Goal: Book appointment/travel/reservation

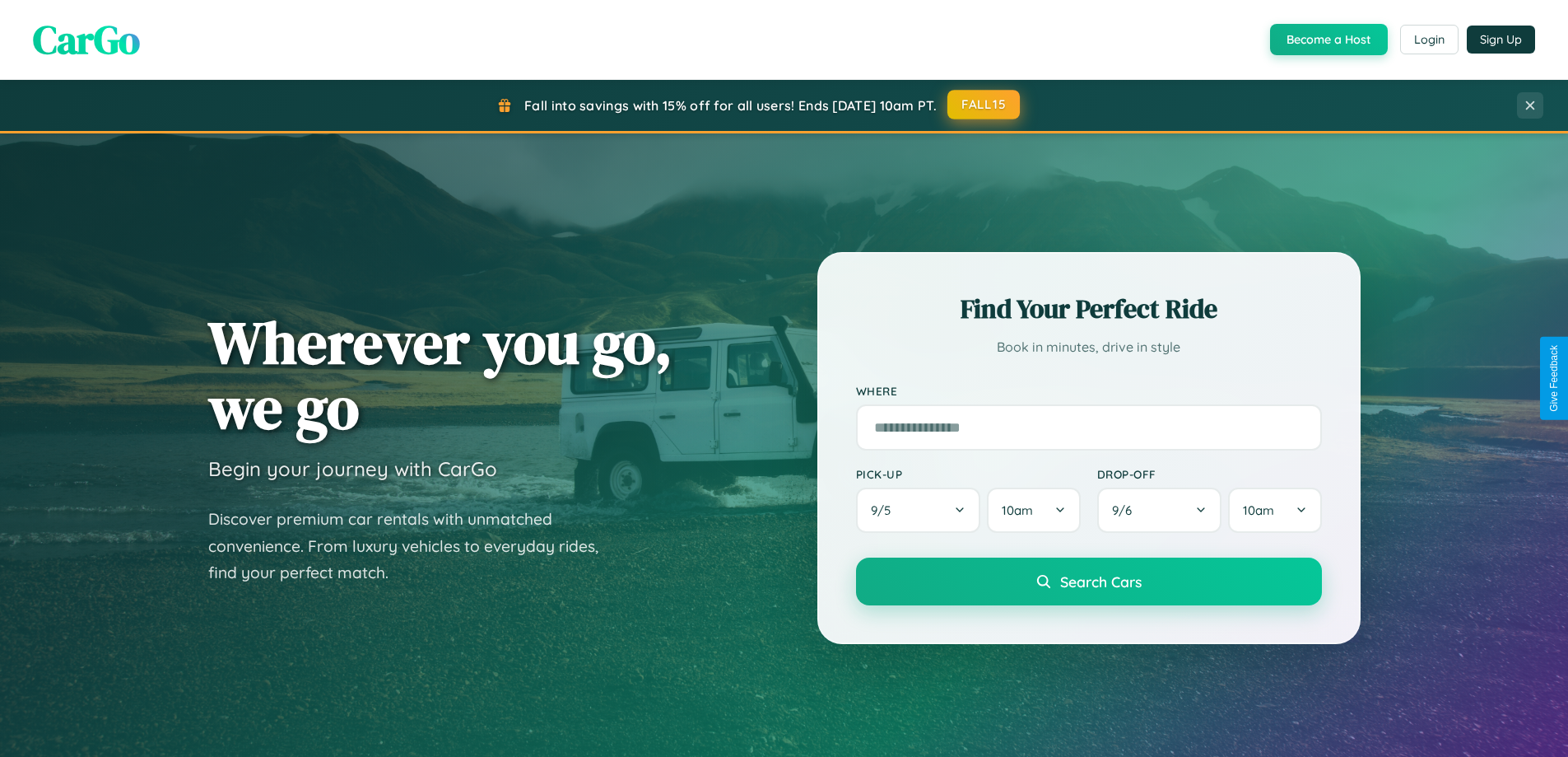
click at [984, 105] on button "FALL15" at bounding box center [983, 104] width 73 height 29
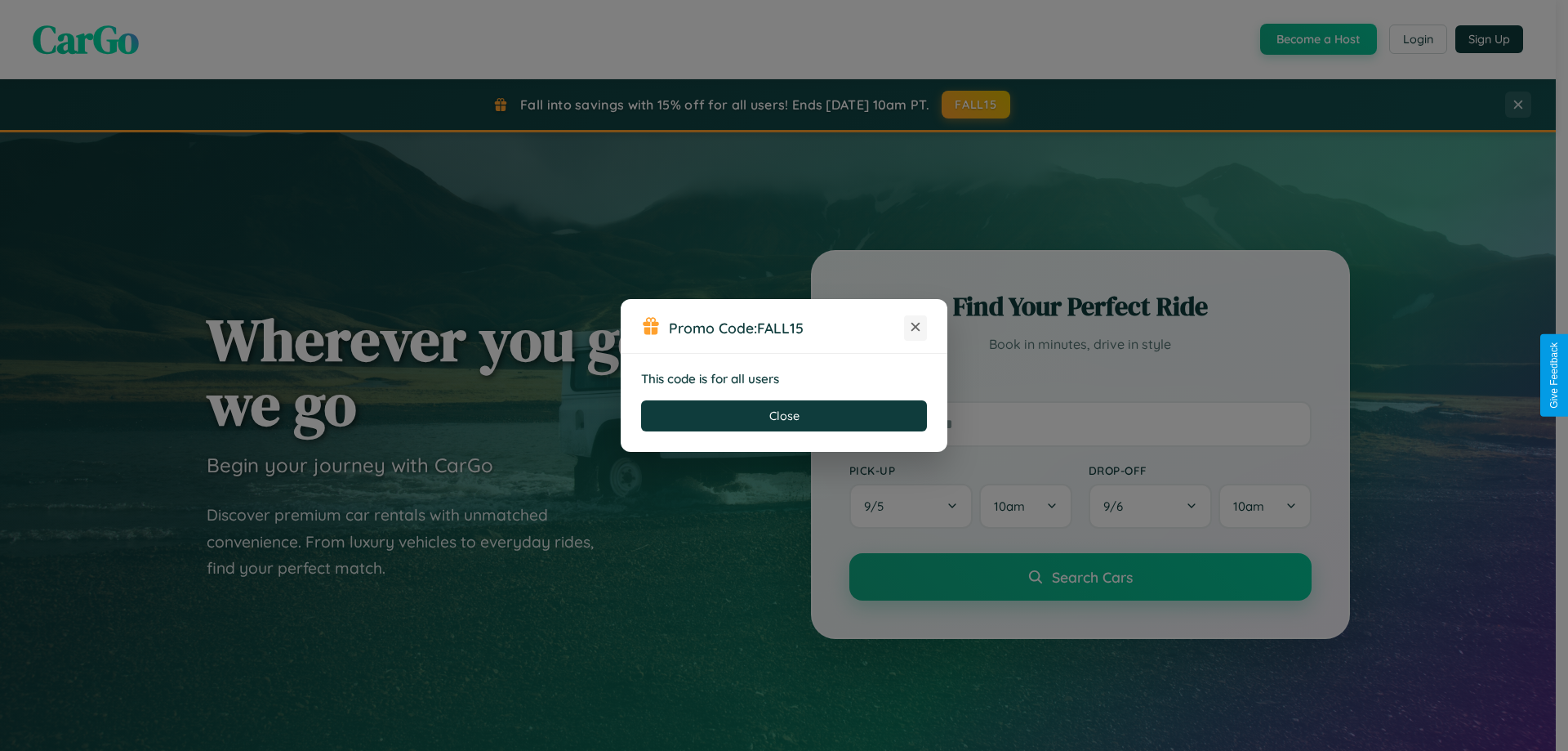
click at [916, 327] on icon at bounding box center [915, 326] width 16 height 16
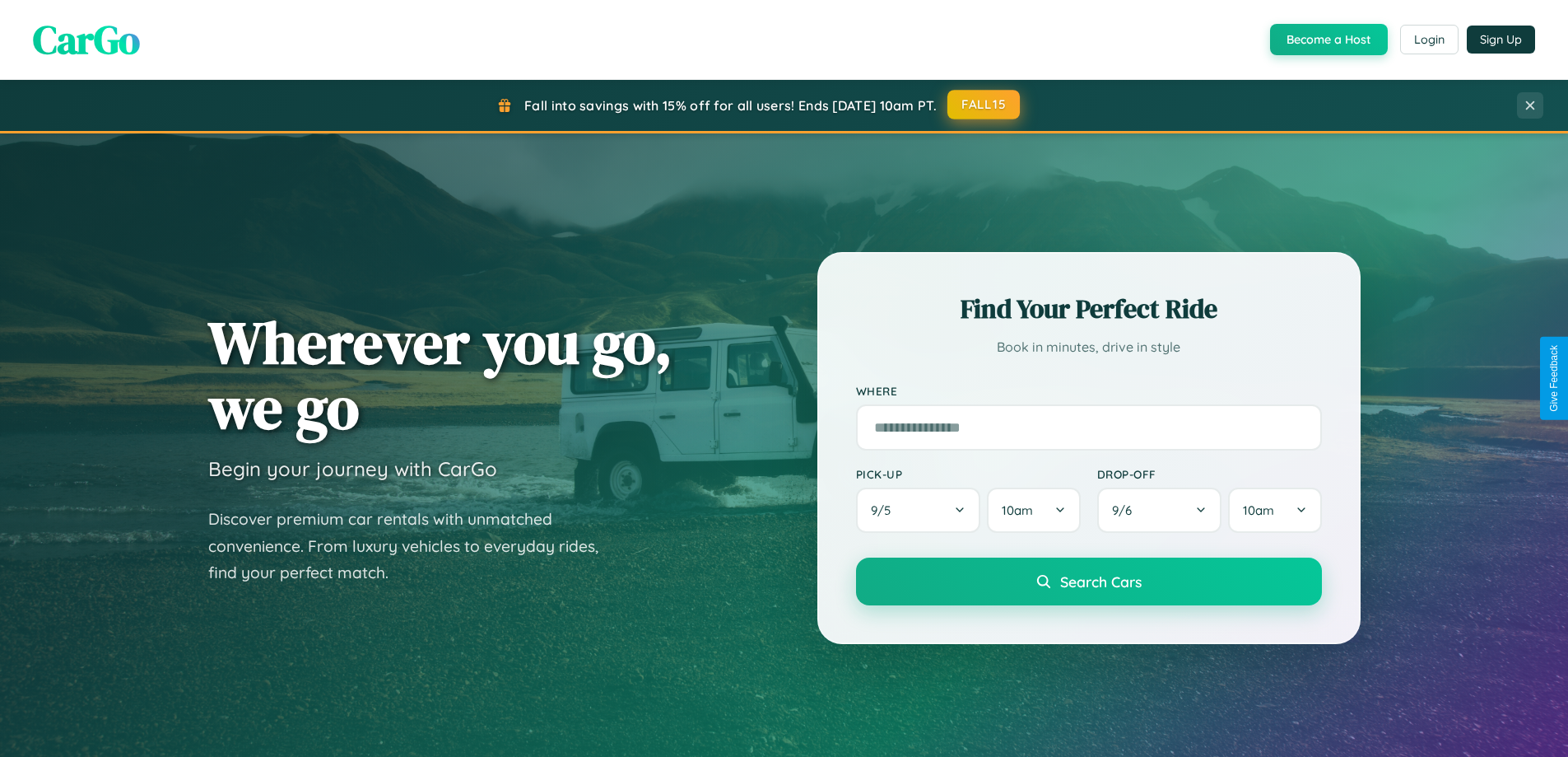
click at [984, 105] on button "FALL15" at bounding box center [983, 104] width 73 height 29
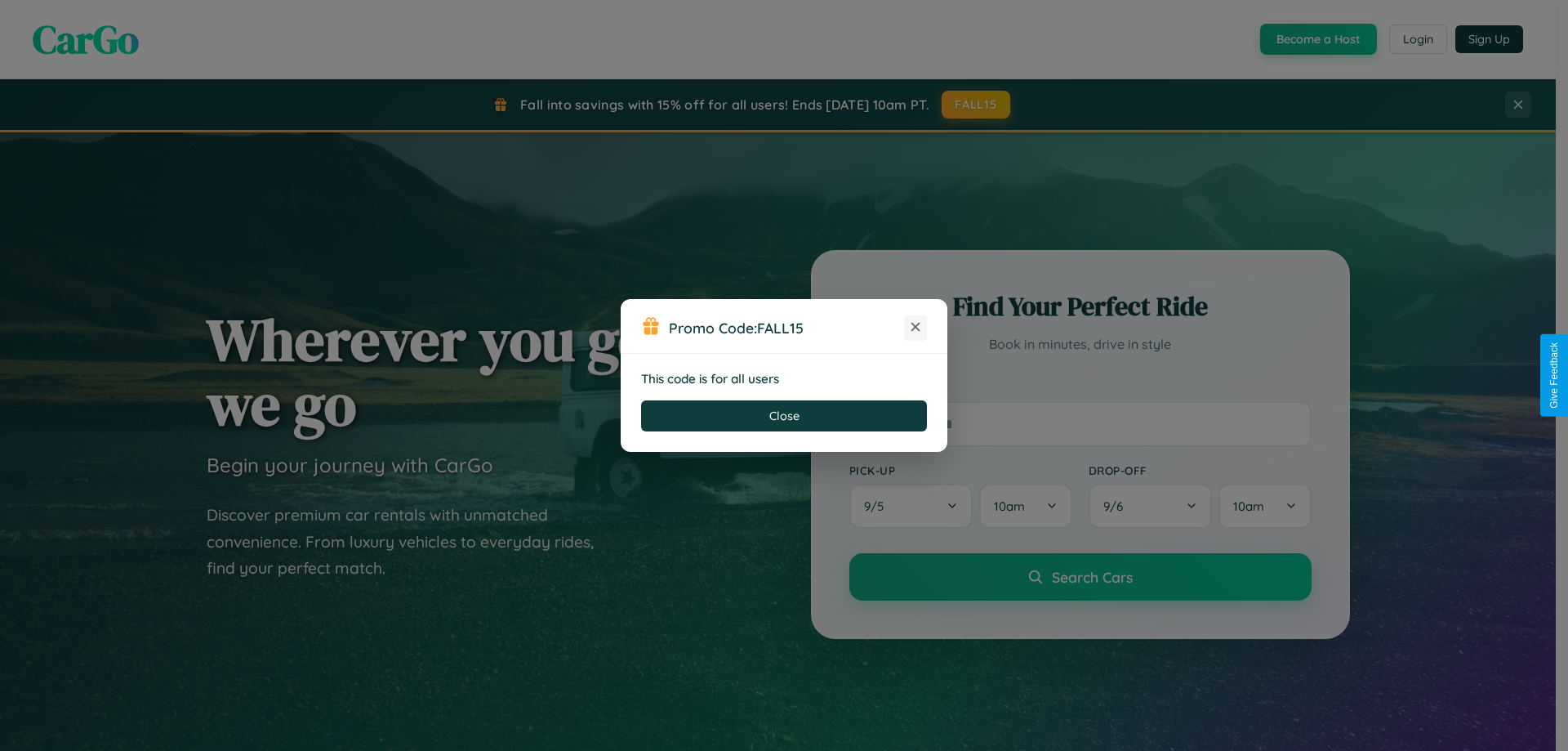
click at [916, 327] on icon at bounding box center [915, 326] width 16 height 16
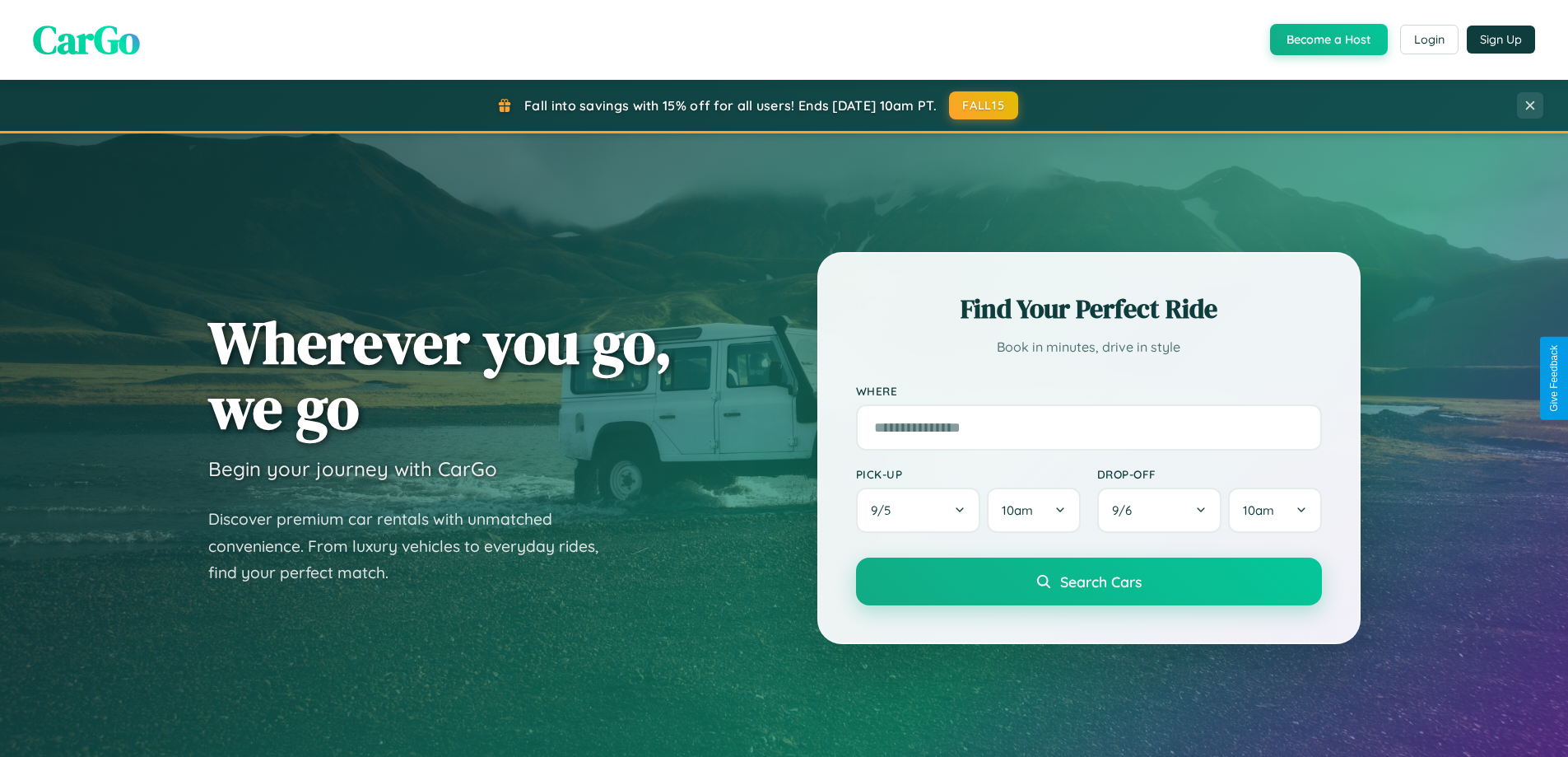
scroll to position [2645, 0]
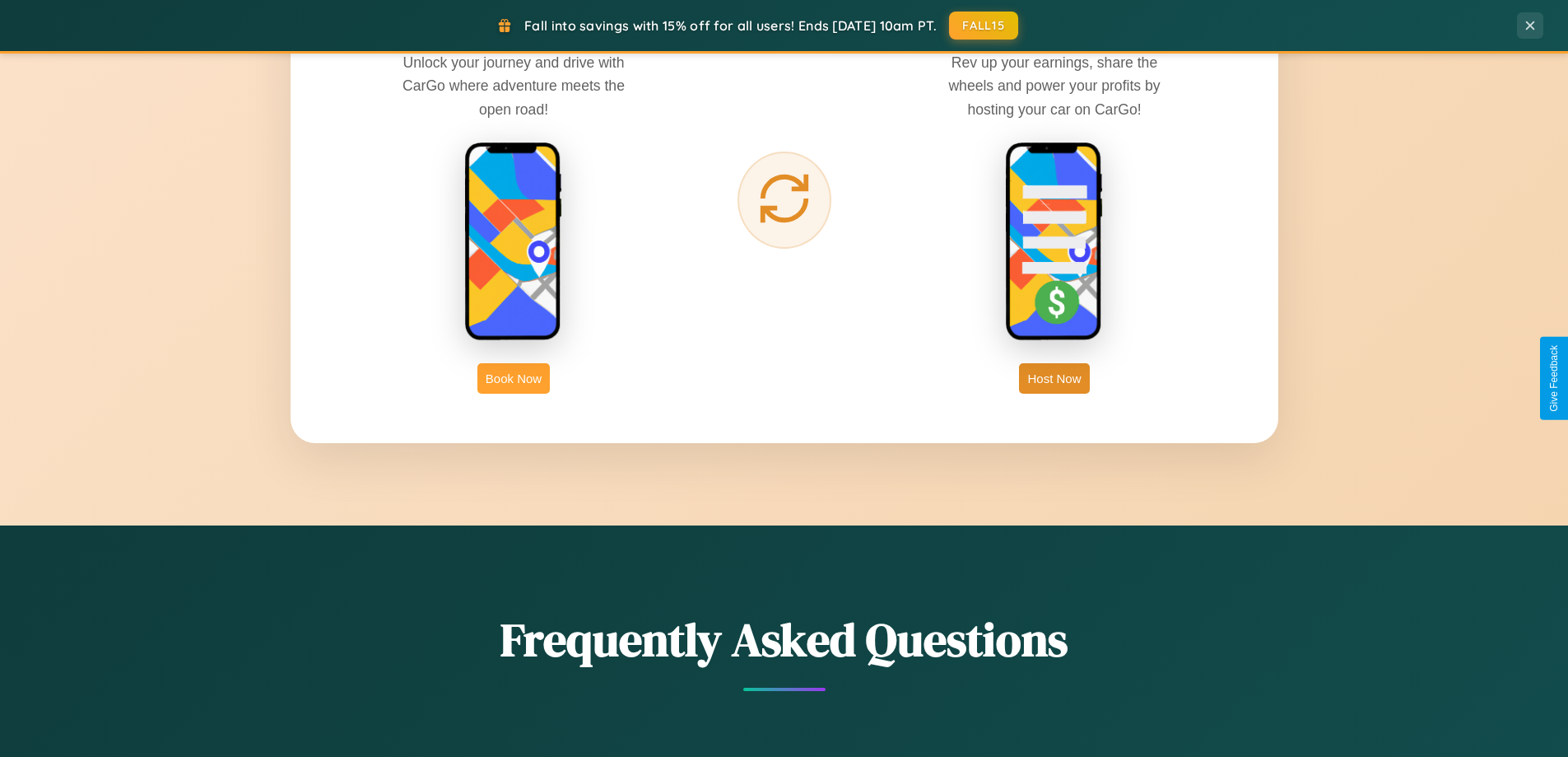
click at [514, 378] on button "Book Now" at bounding box center [513, 378] width 73 height 30
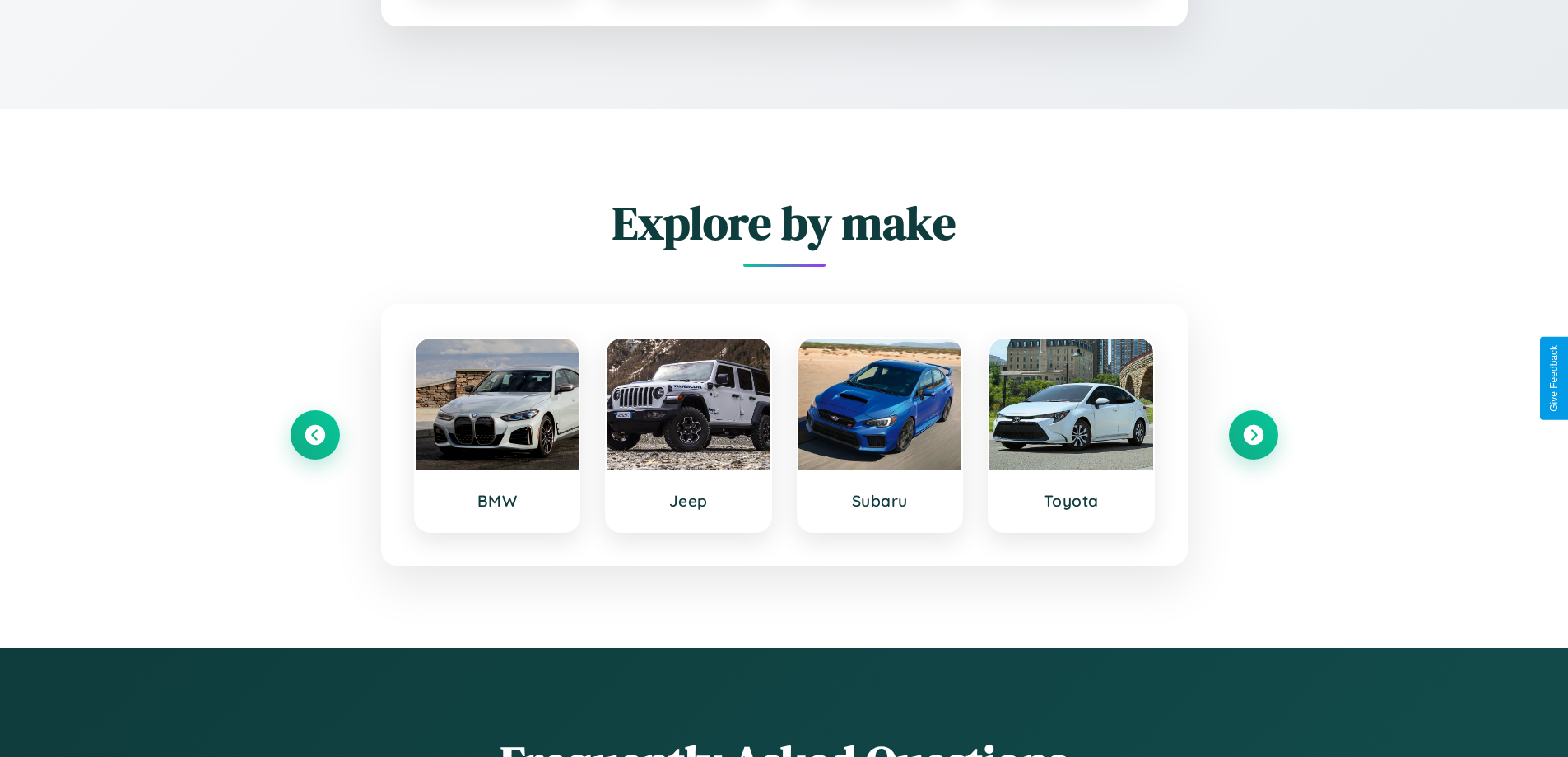
scroll to position [1372, 0]
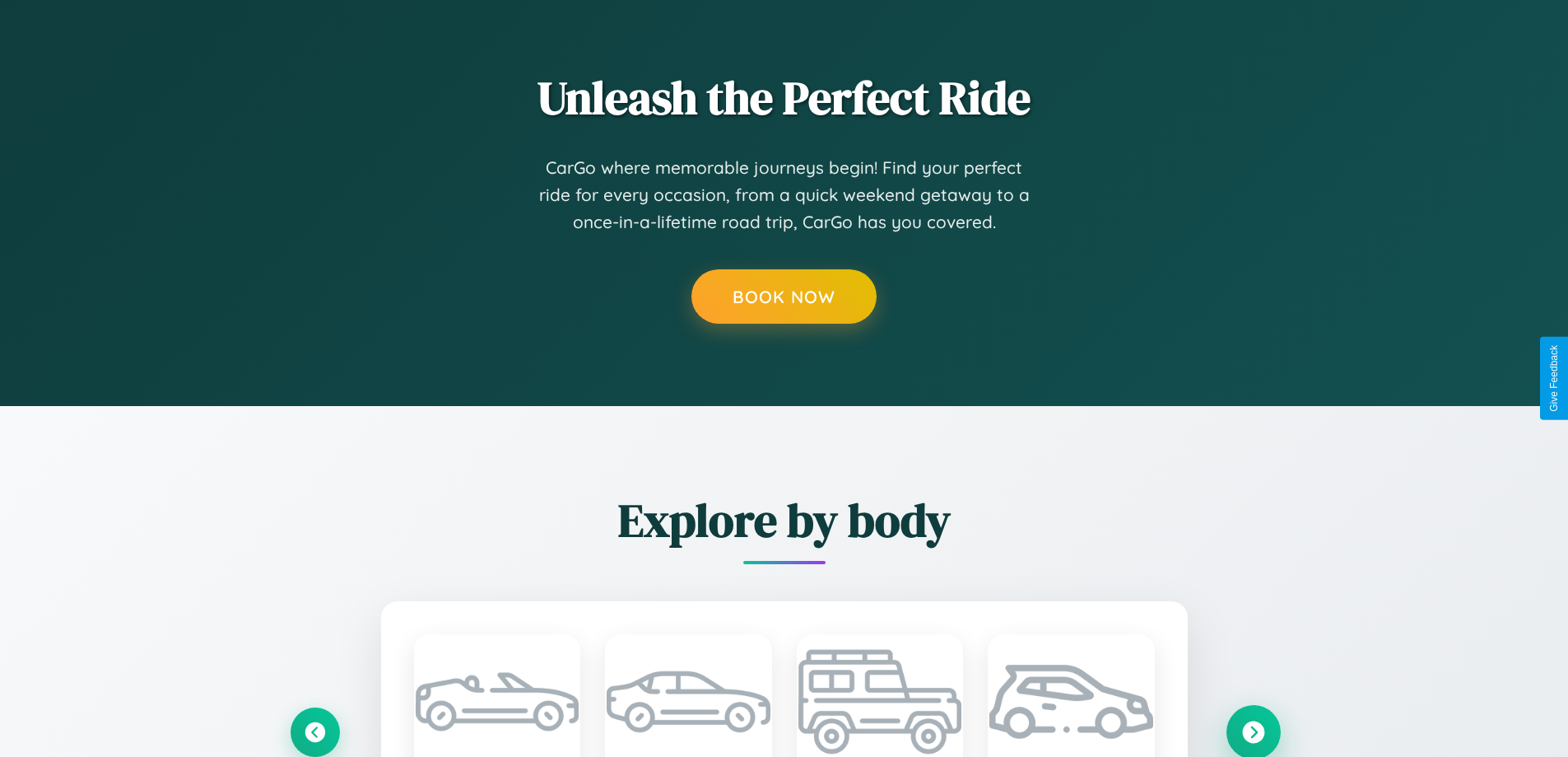
click at [1253, 731] on icon at bounding box center [1253, 731] width 23 height 23
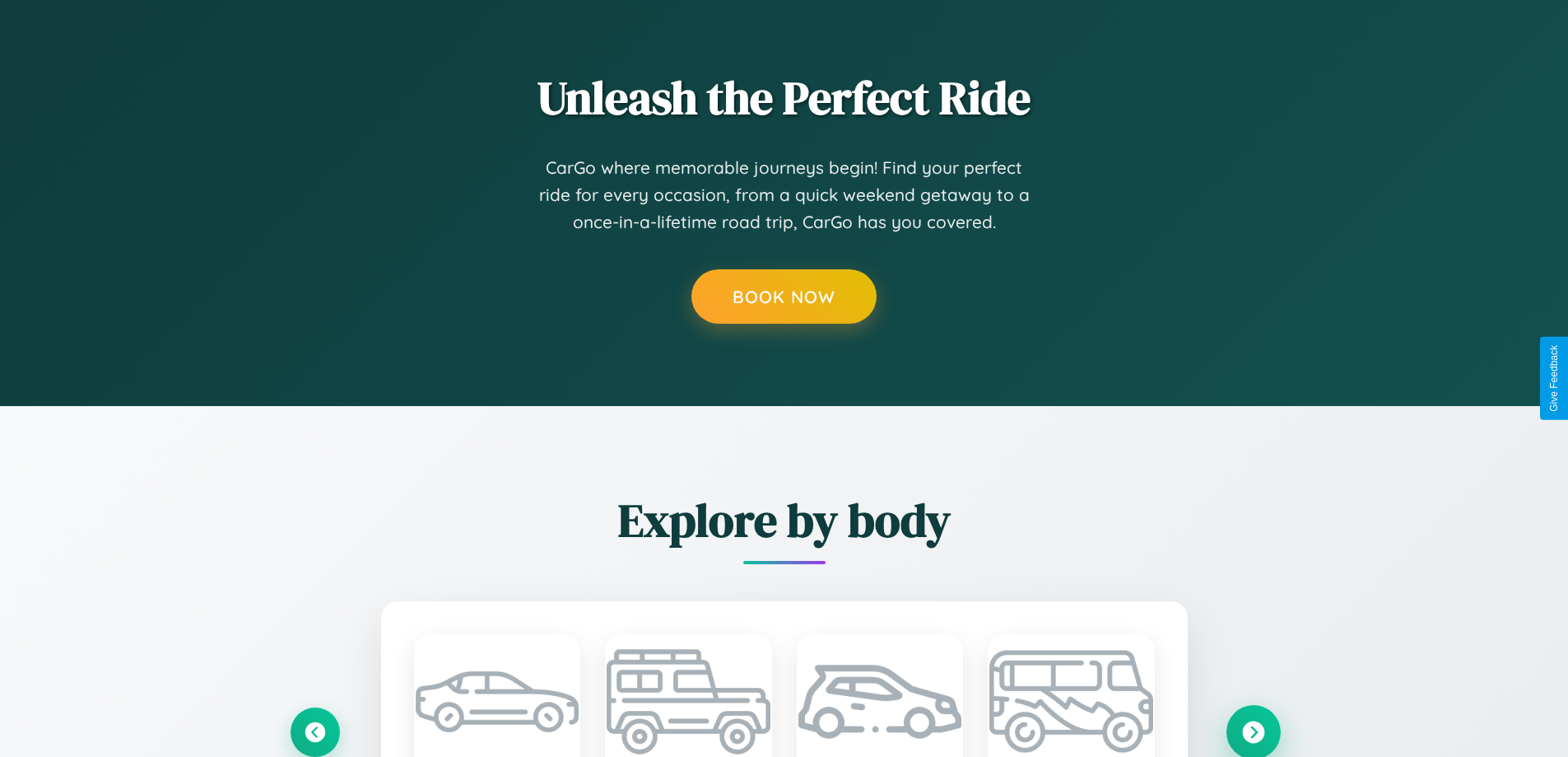
click at [1253, 731] on icon at bounding box center [1253, 731] width 23 height 23
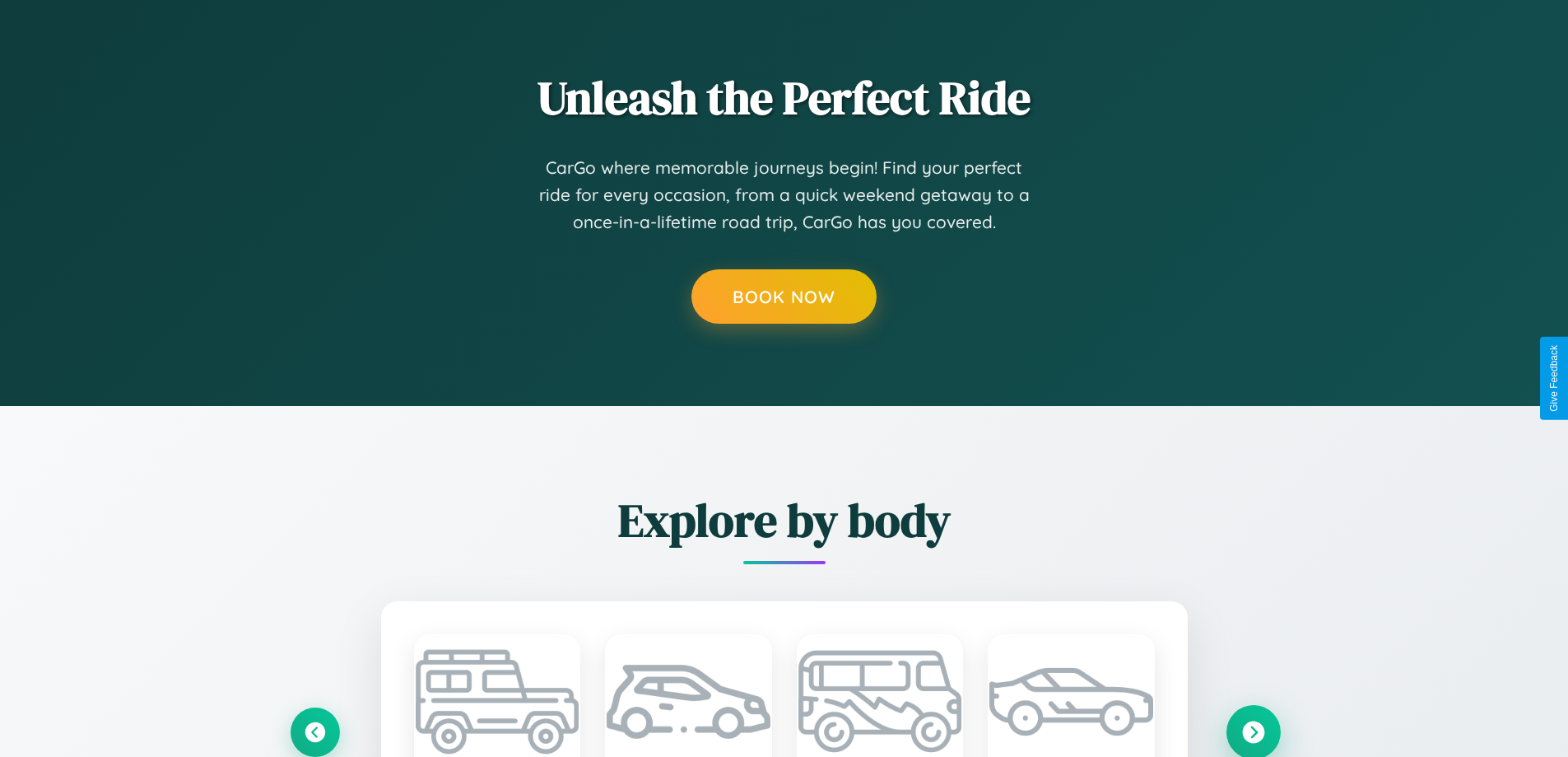
scroll to position [0, 0]
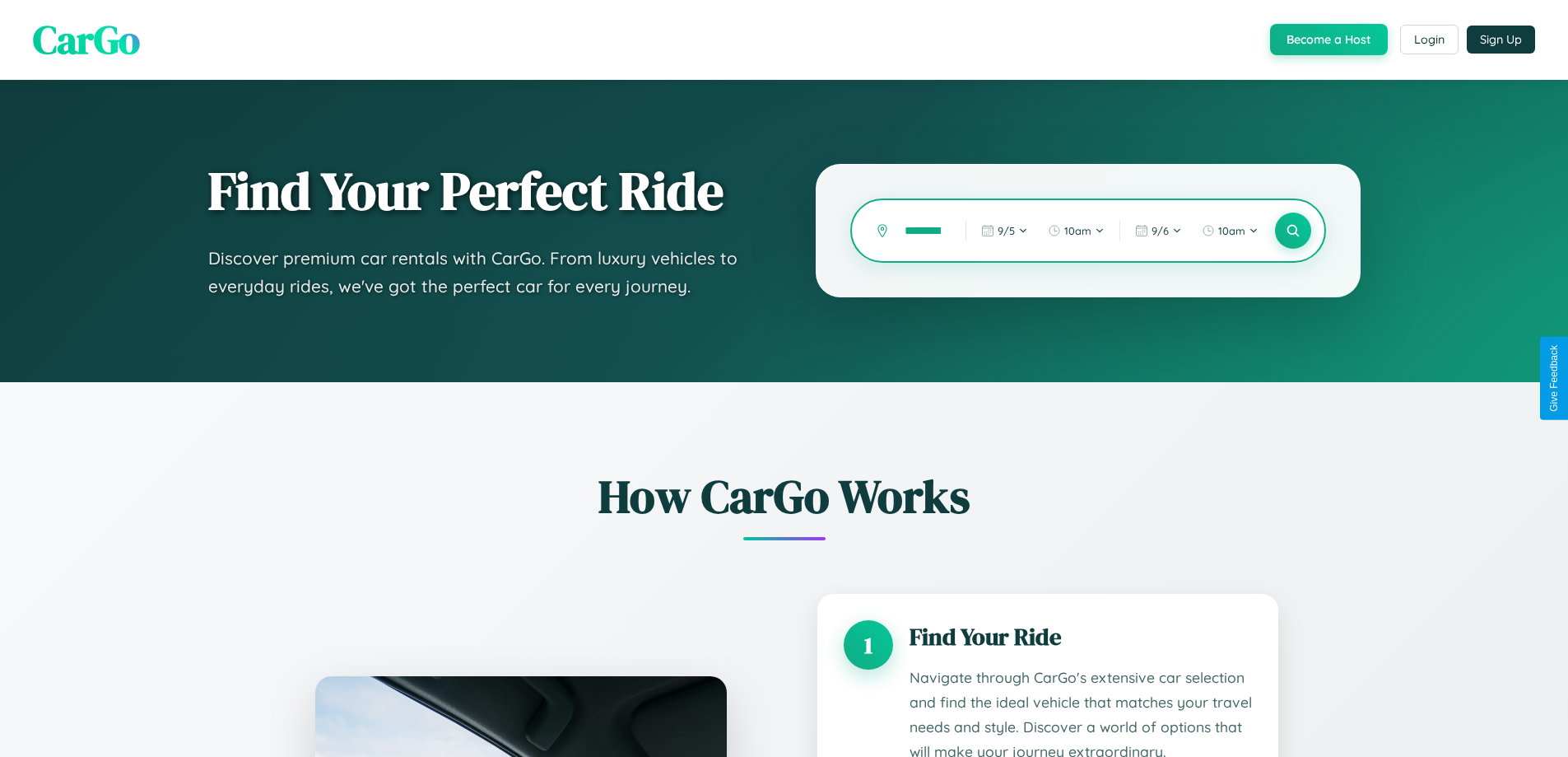
scroll to position [0, 23]
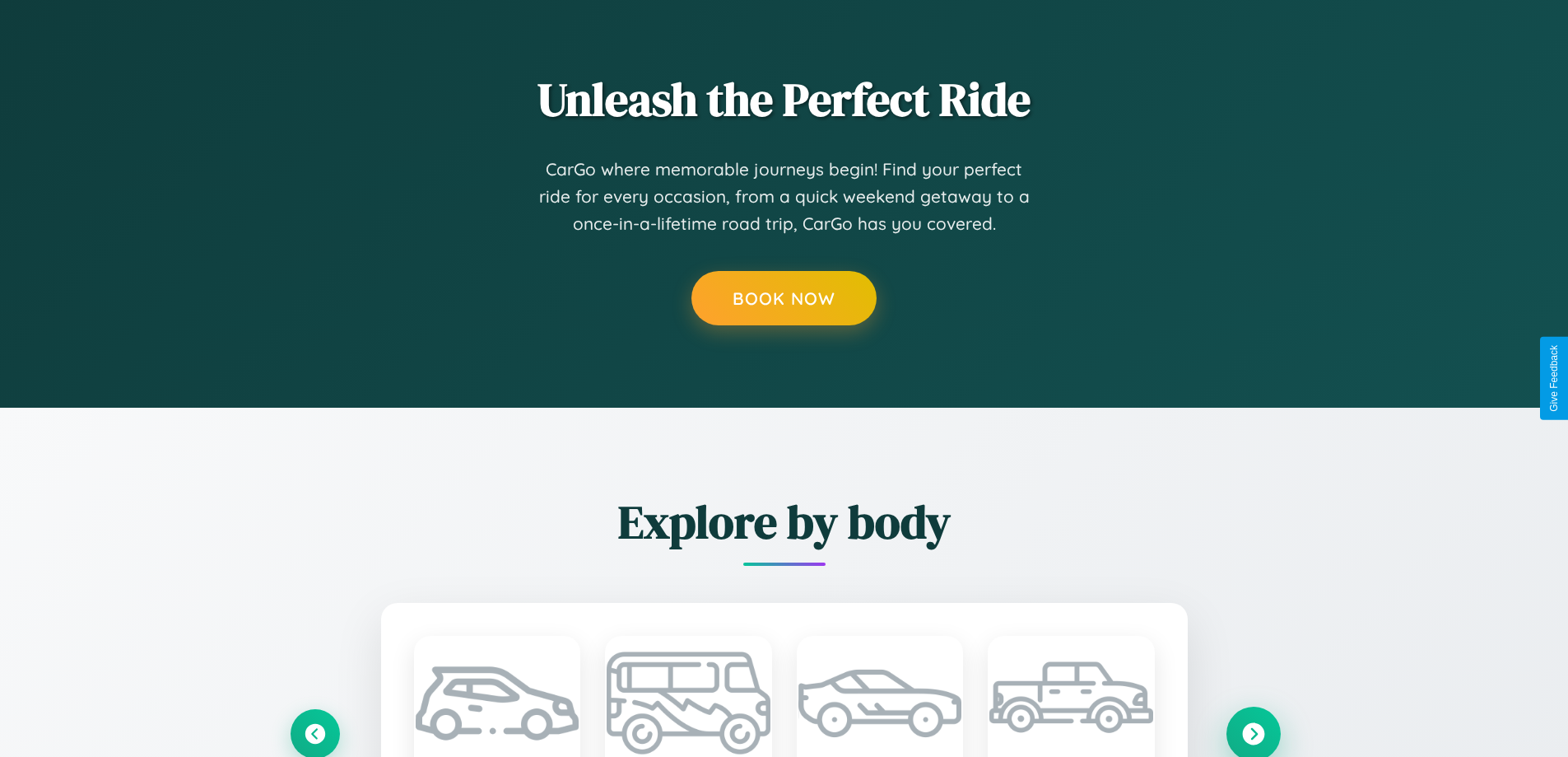
type input "*********"
click at [1253, 732] on icon at bounding box center [1253, 733] width 23 height 23
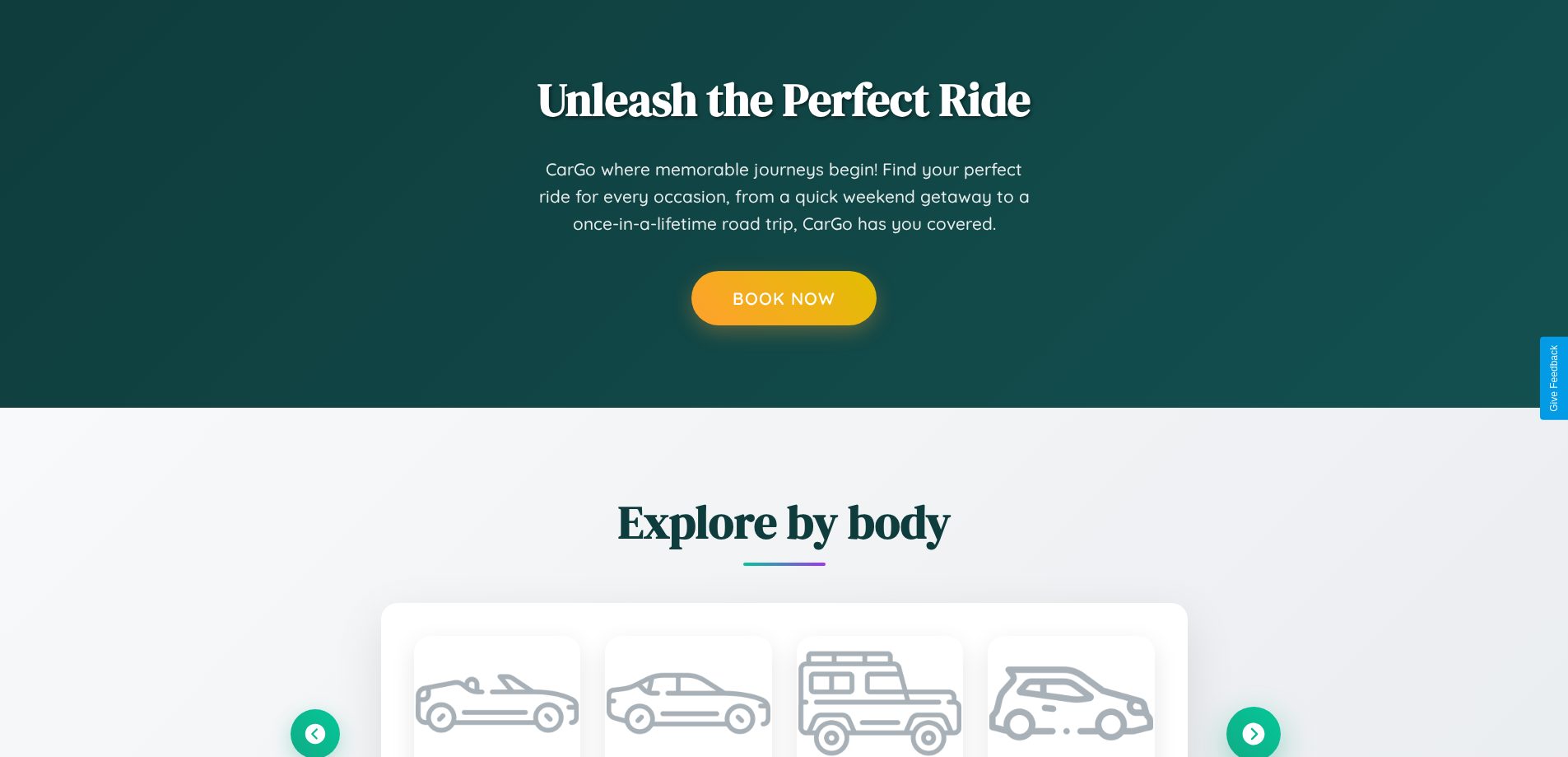
scroll to position [0, 0]
click at [1253, 731] on icon at bounding box center [1253, 733] width 23 height 23
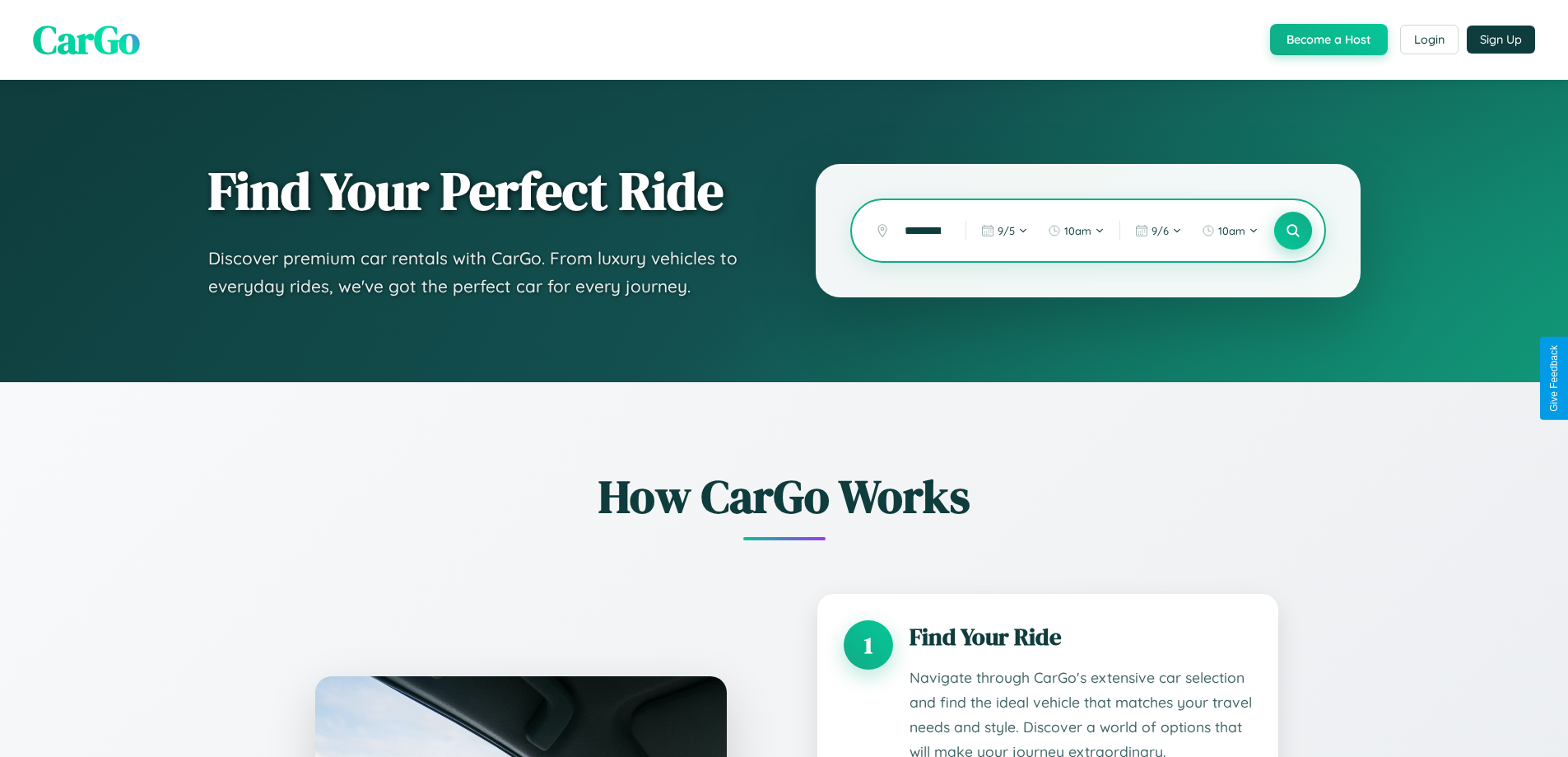
click at [1292, 231] on icon at bounding box center [1292, 231] width 16 height 16
